Goal: Task Accomplishment & Management: Use online tool/utility

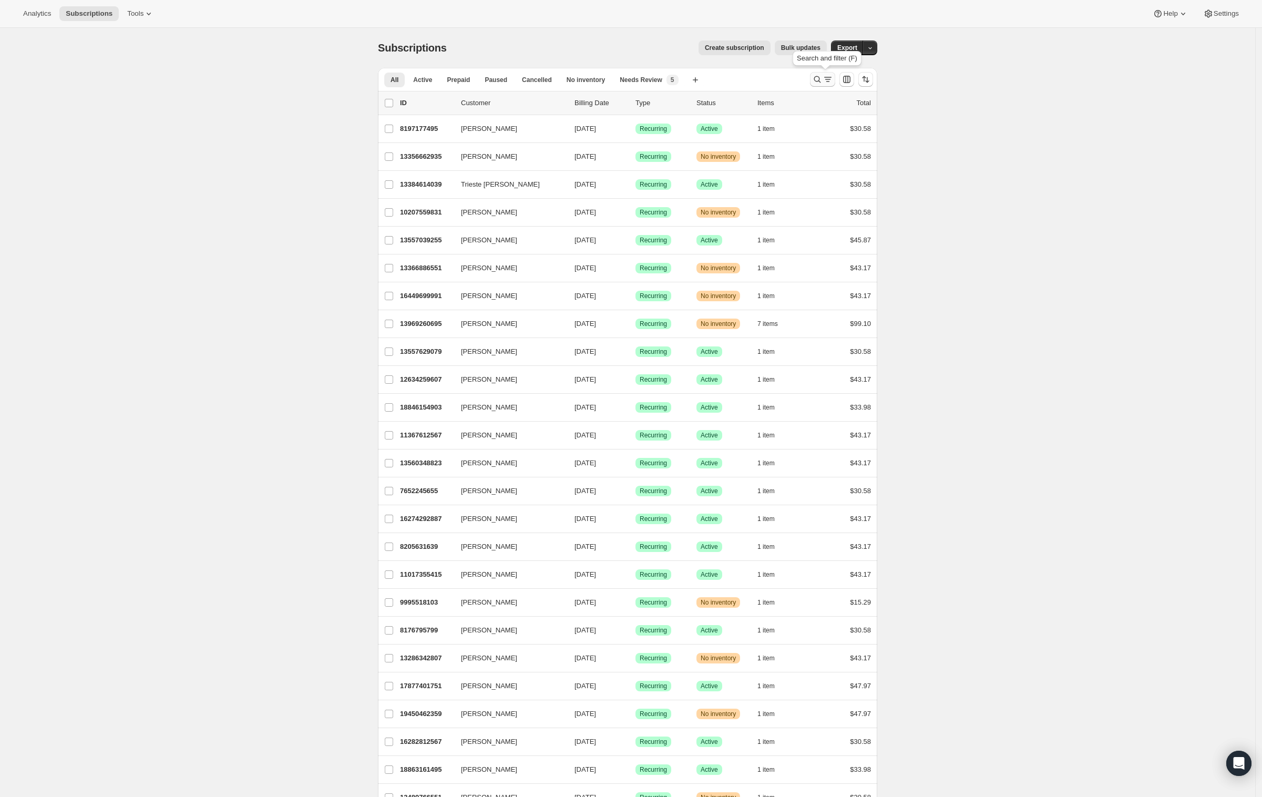
click at [817, 81] on icon "Search and filter results" at bounding box center [817, 79] width 11 height 11
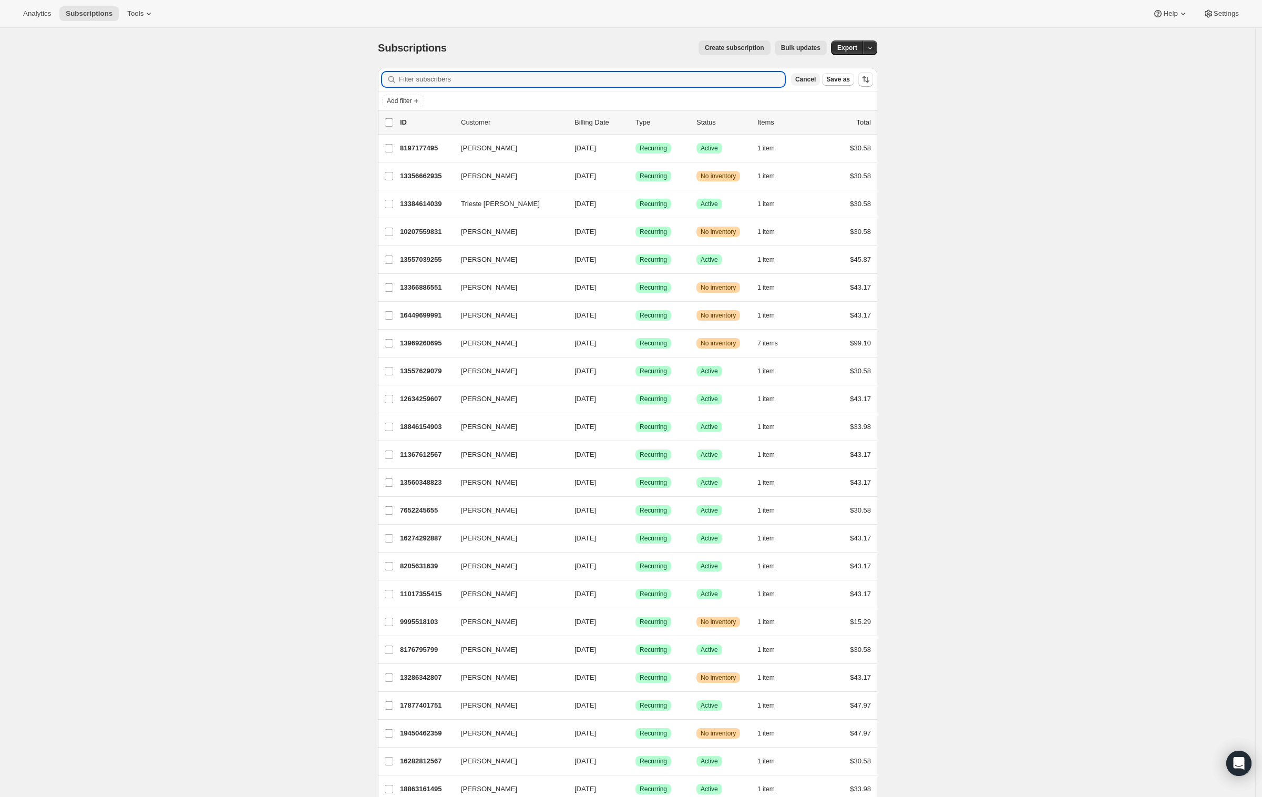
paste input "[EMAIL_ADDRESS][DOMAIN_NAME]"
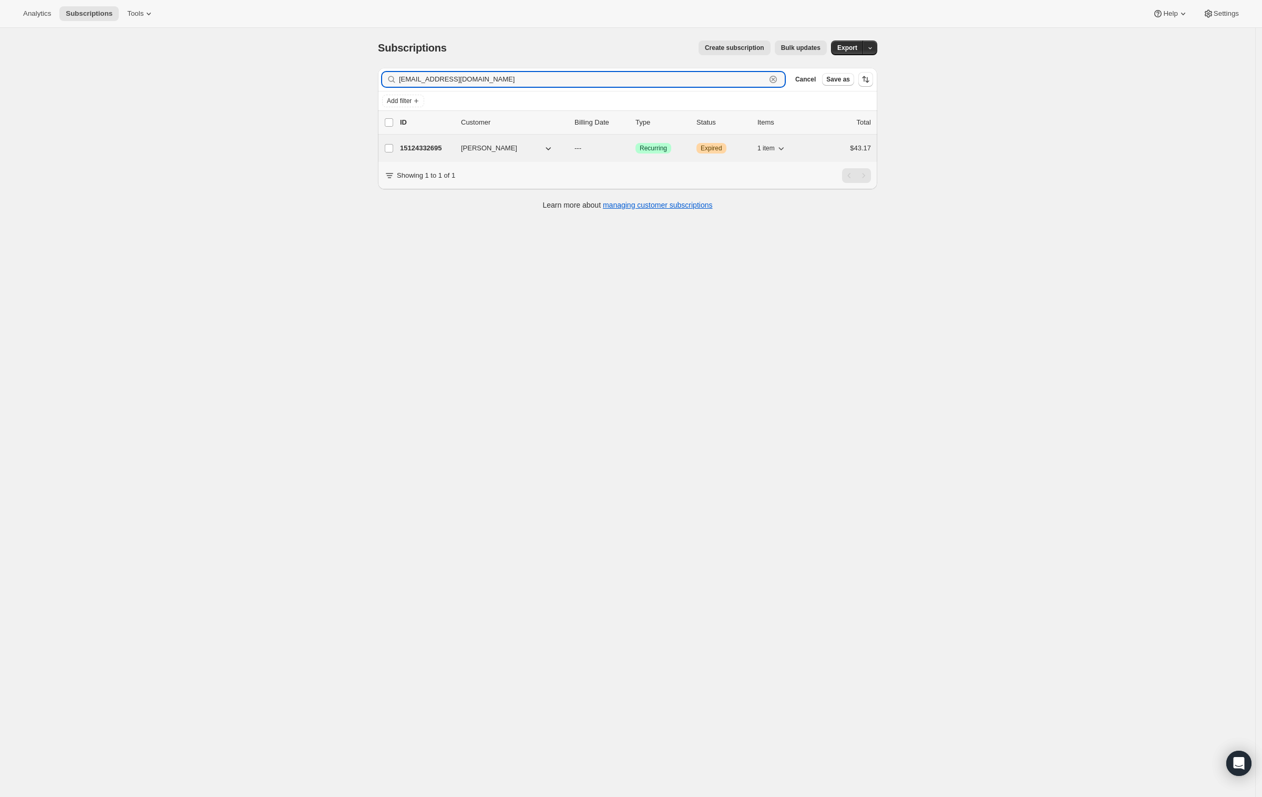
type input "[EMAIL_ADDRESS][DOMAIN_NAME]"
click at [466, 147] on span "[PERSON_NAME]" at bounding box center [489, 148] width 56 height 11
click at [427, 146] on p "15124332695" at bounding box center [426, 148] width 53 height 11
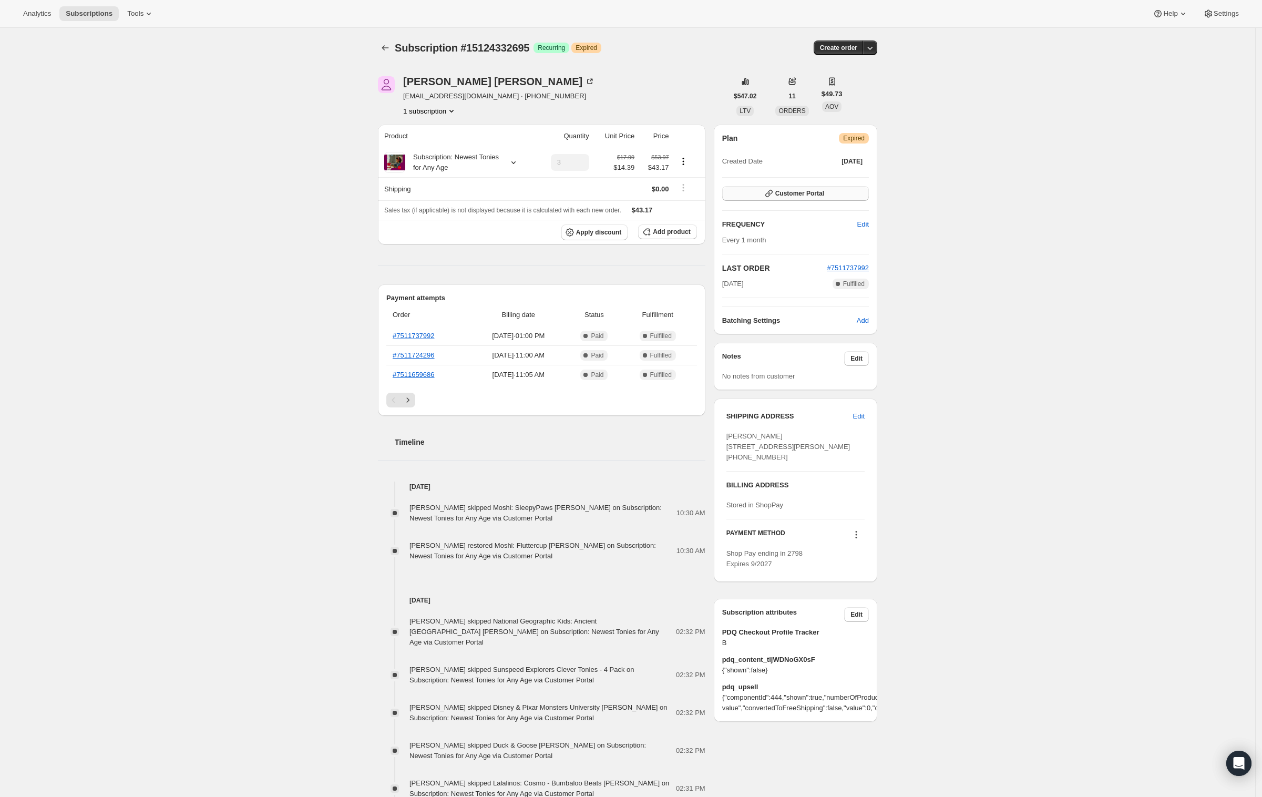
click at [818, 193] on span "Customer Portal" at bounding box center [799, 193] width 49 height 8
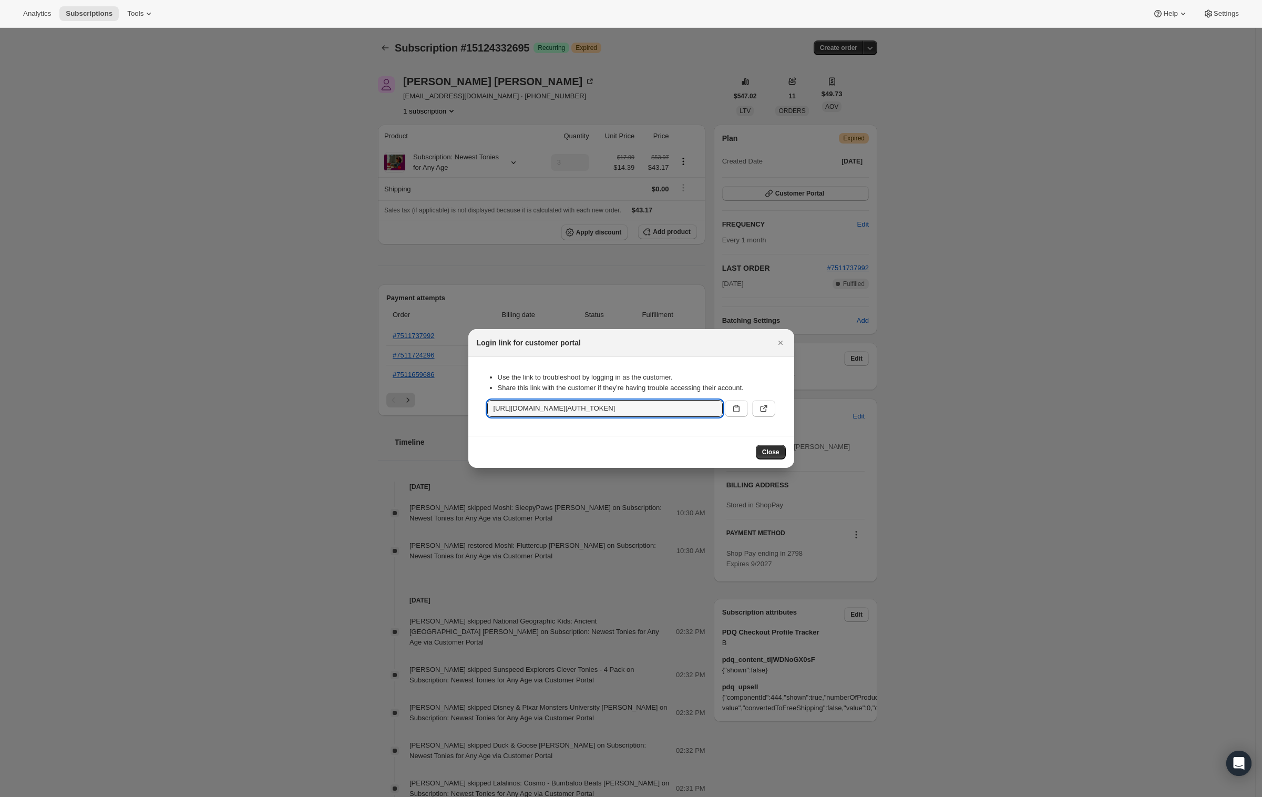
scroll to position [0, 1127]
drag, startPoint x: 490, startPoint y: 409, endPoint x: 795, endPoint y: 402, distance: 304.9
click at [691, 292] on div at bounding box center [631, 398] width 1262 height 797
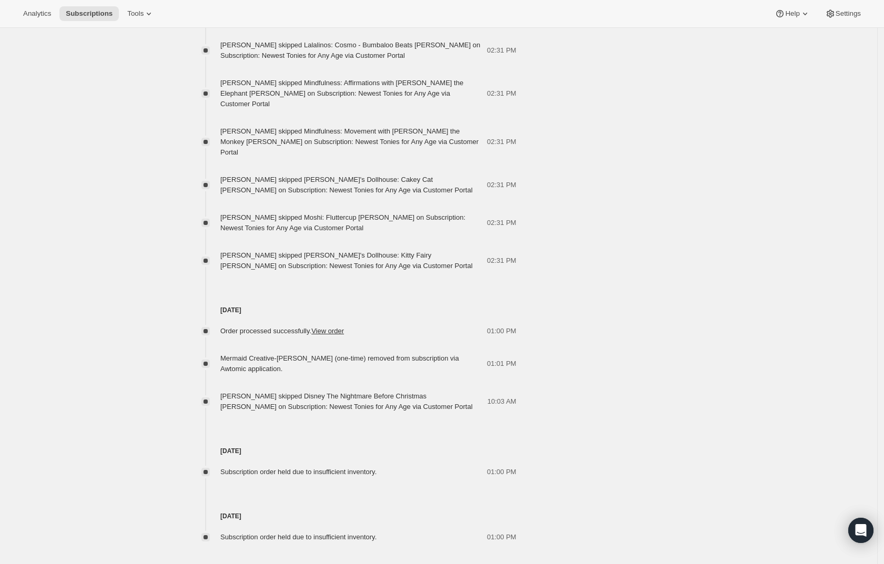
scroll to position [748, 0]
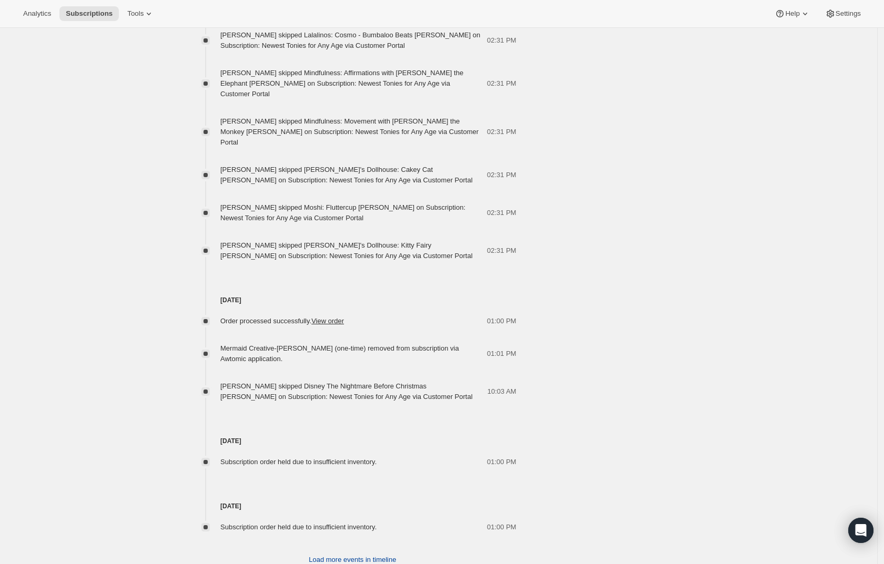
click at [357, 554] on span "Load more events in timeline" at bounding box center [352, 559] width 87 height 11
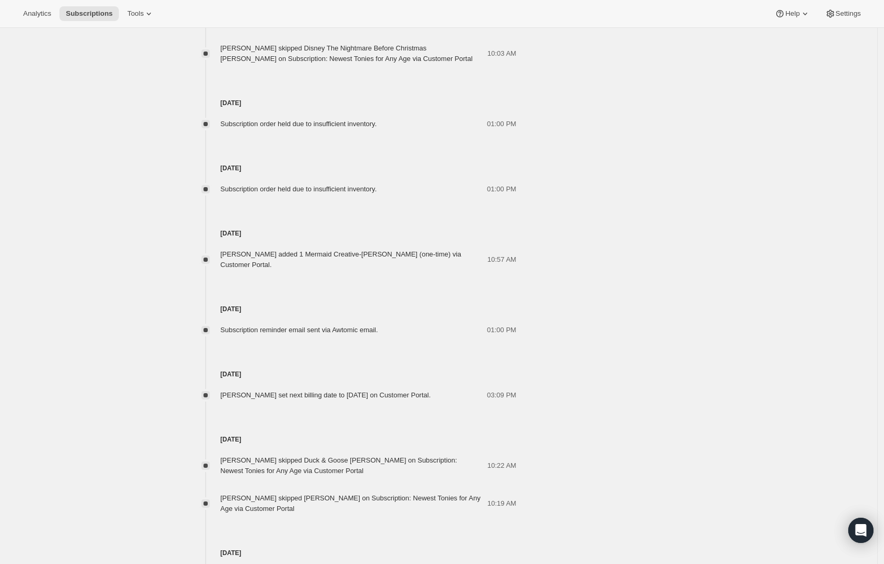
scroll to position [1080, 0]
